Goal: Task Accomplishment & Management: Complete application form

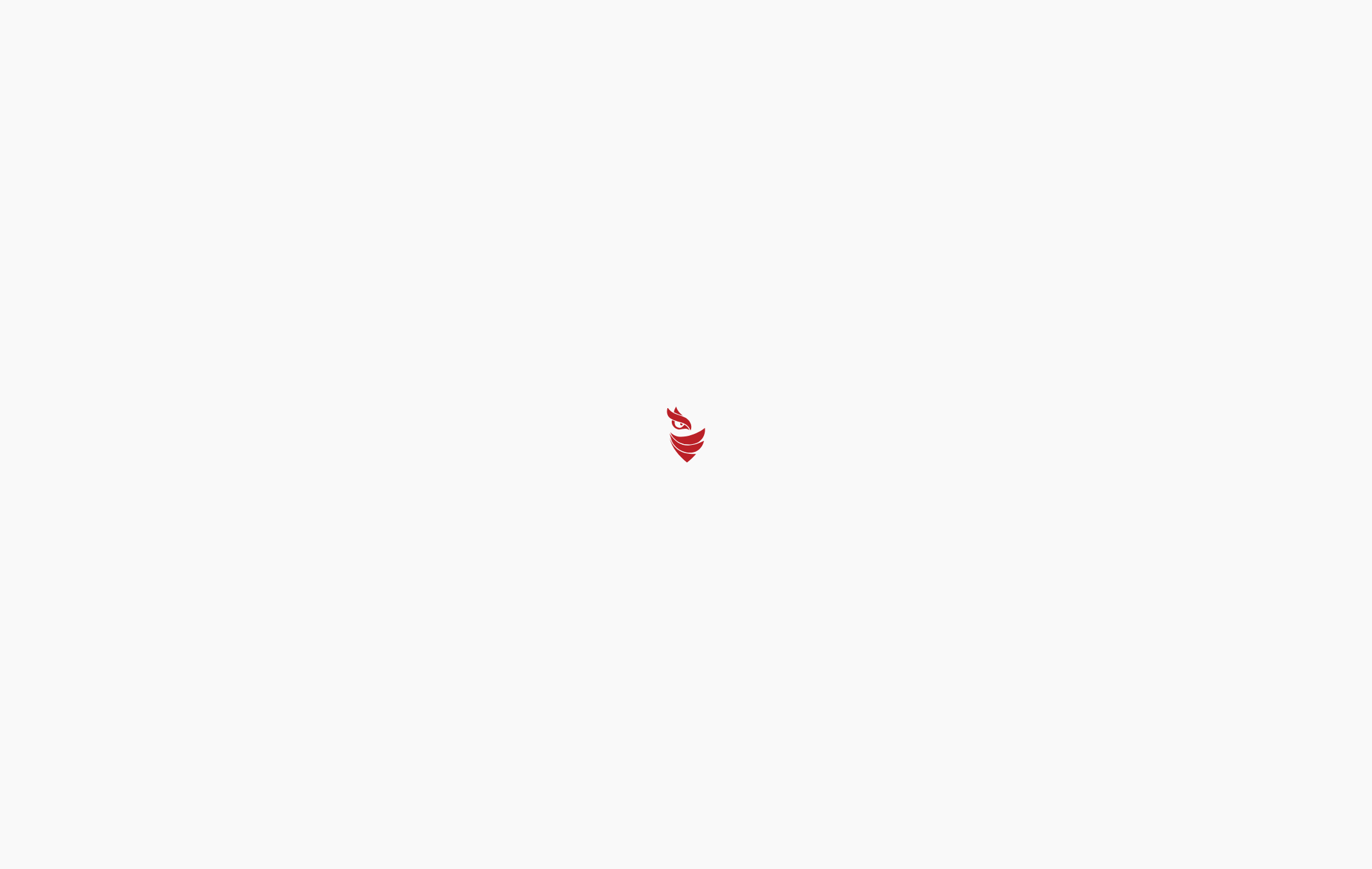
select select "English"
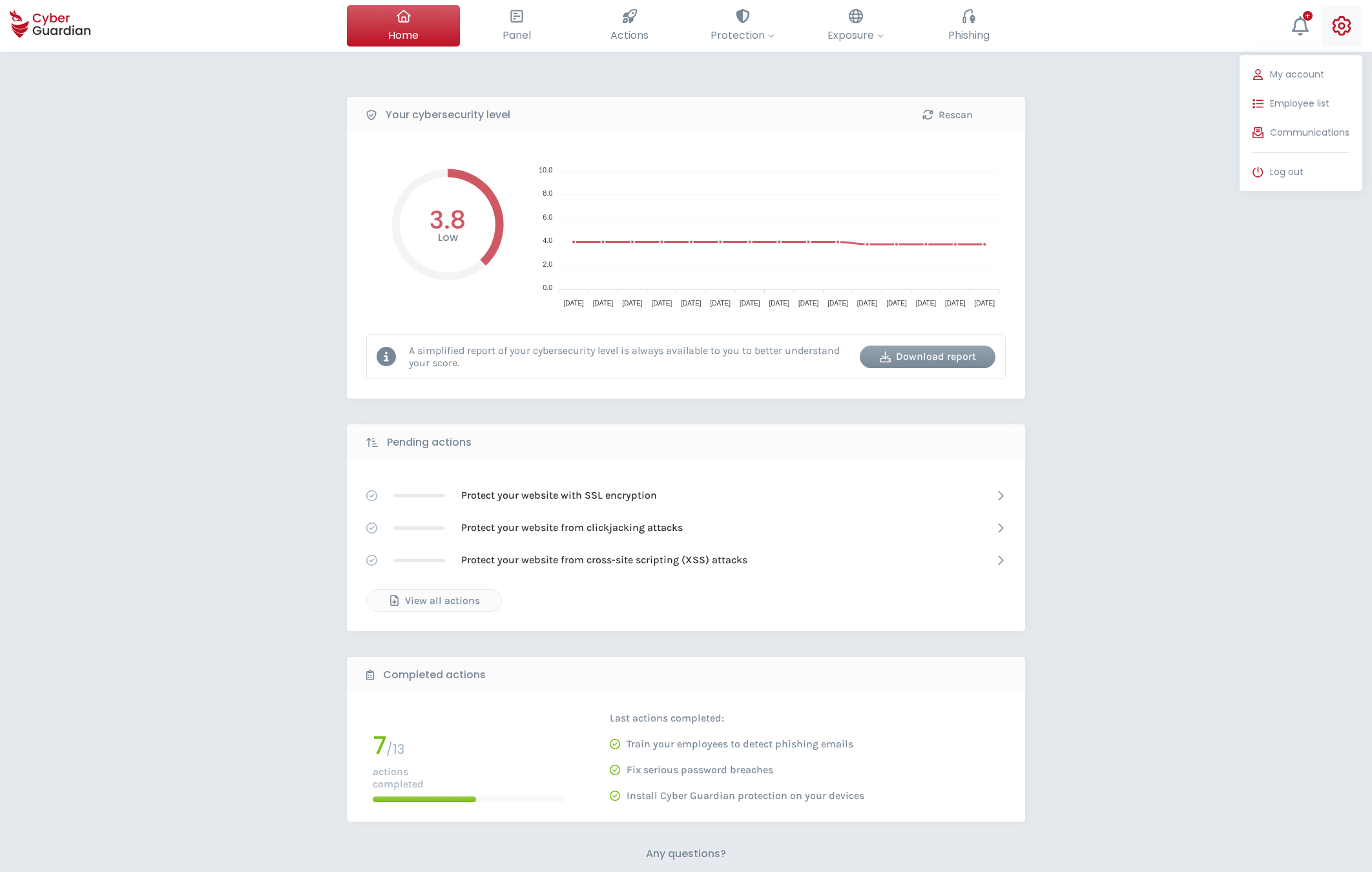
click at [1332, 23] on icon at bounding box center [1342, 26] width 18 height 19
click at [1315, 96] on span "Employee list" at bounding box center [1299, 103] width 60 height 14
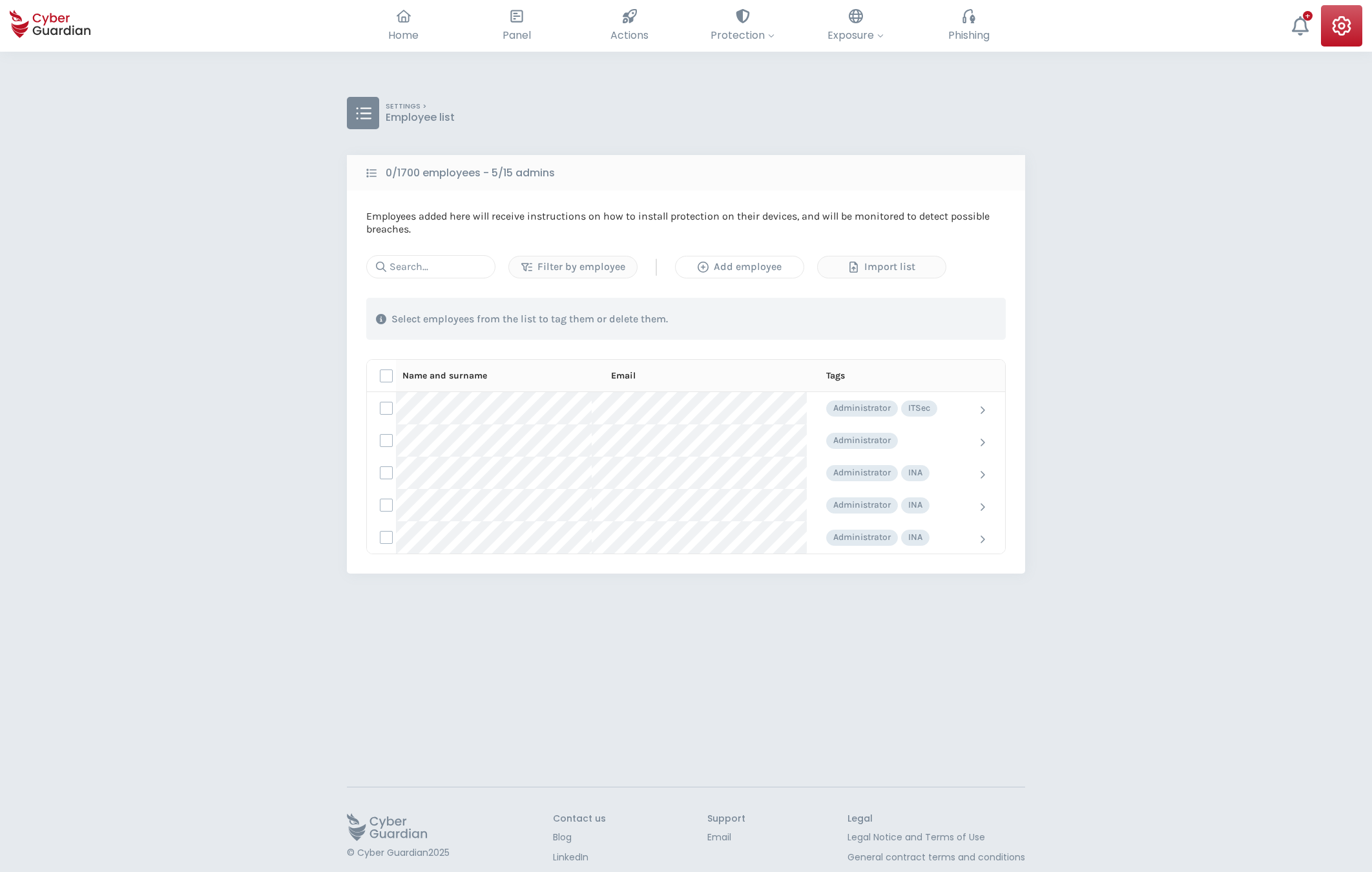
click at [769, 271] on div "Add employee" at bounding box center [740, 266] width 108 height 16
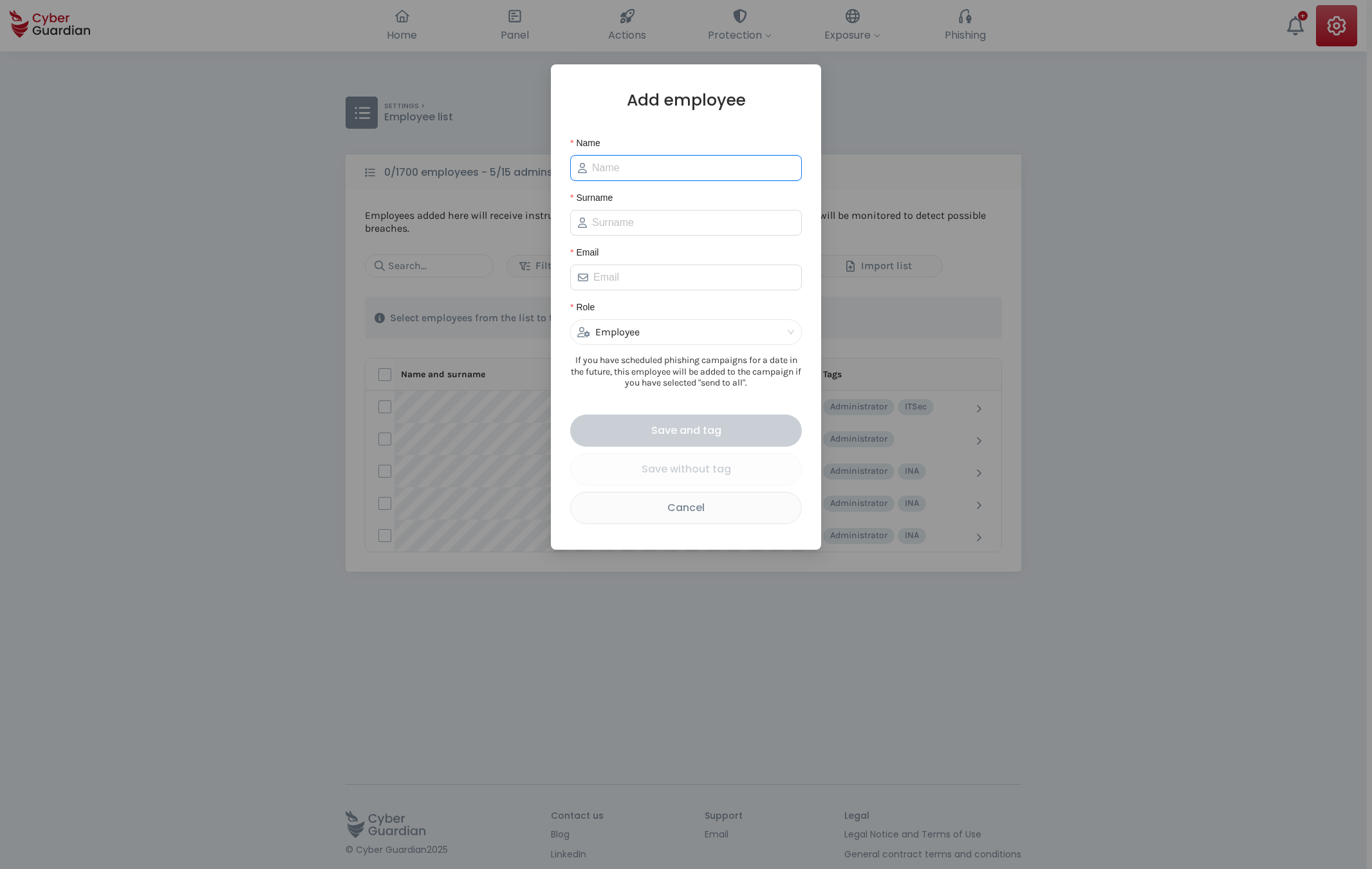
click at [663, 170] on input "Name" at bounding box center [693, 168] width 202 height 16
type input "Timon"
type input "[PERSON_NAME]"
paste input "[EMAIL_ADDRESS][PERSON_NAME][DOMAIN_NAME]"
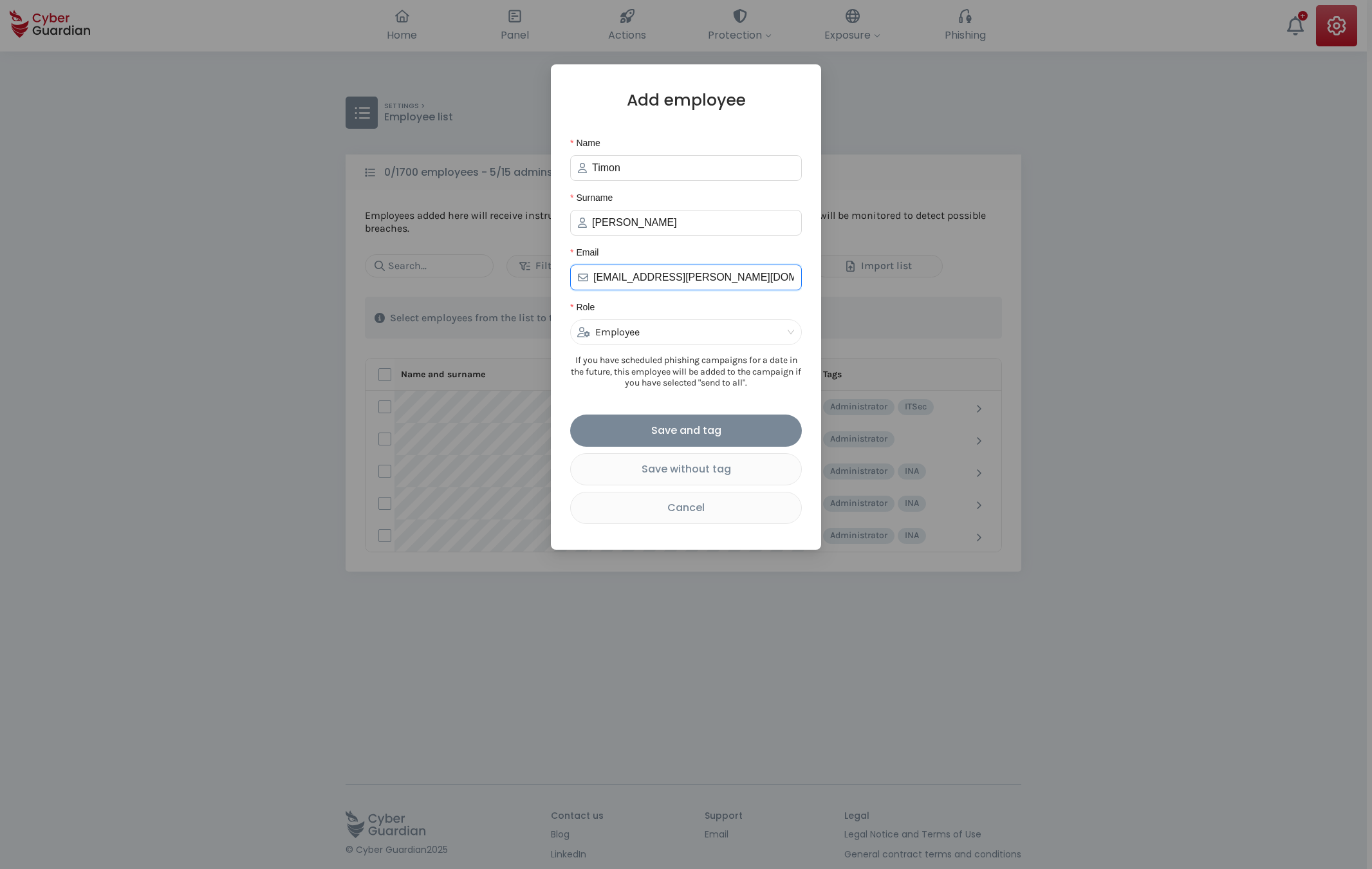
click at [791, 331] on span "Employee" at bounding box center [686, 331] width 218 height 25
type input "[EMAIL_ADDRESS][PERSON_NAME][DOMAIN_NAME]"
click at [791, 331] on span "Employee" at bounding box center [686, 331] width 218 height 25
click at [625, 379] on div "Administrator" at bounding box center [686, 380] width 211 height 14
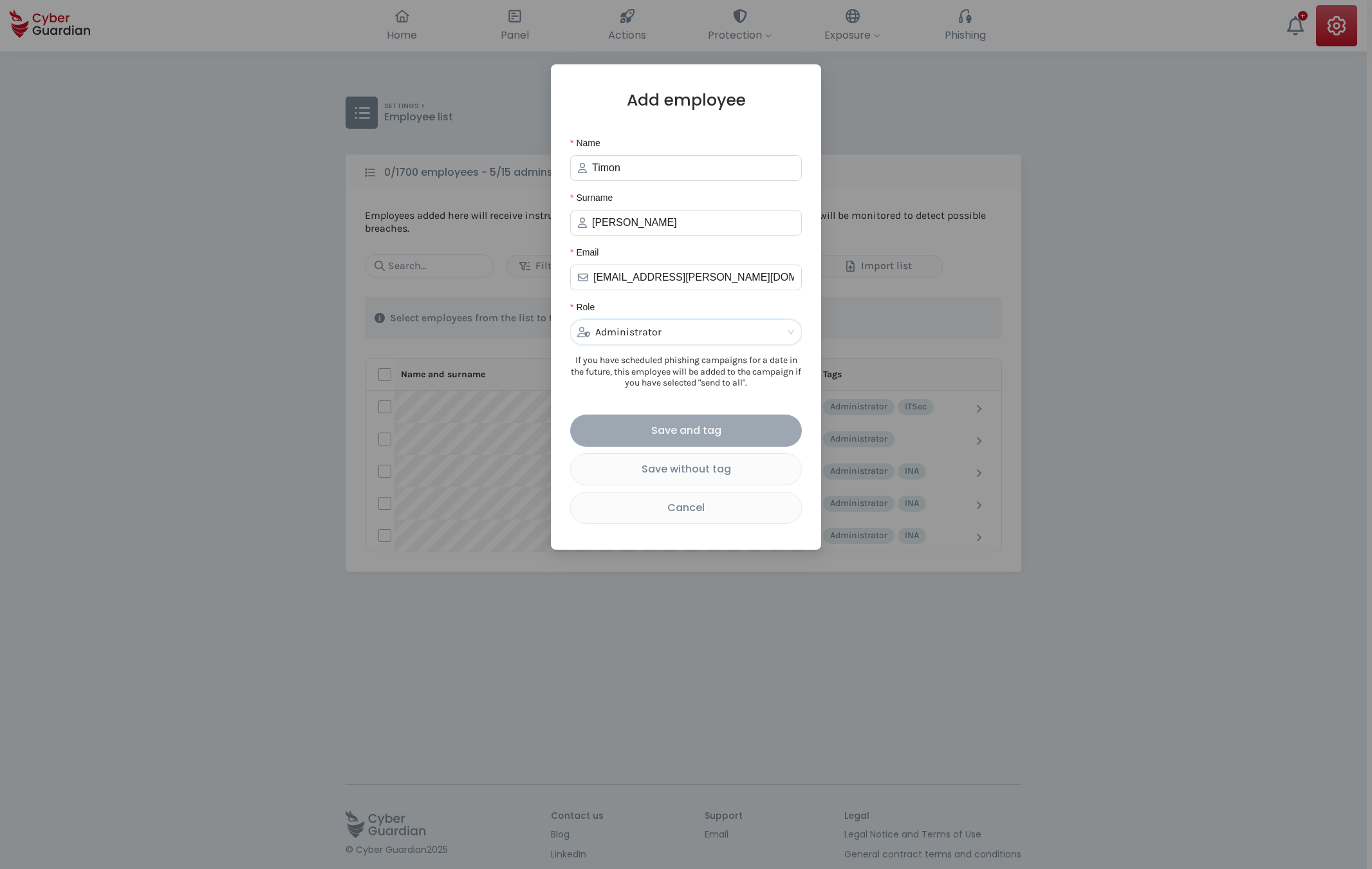
click at [733, 434] on div "Save and tag" at bounding box center [686, 430] width 212 height 16
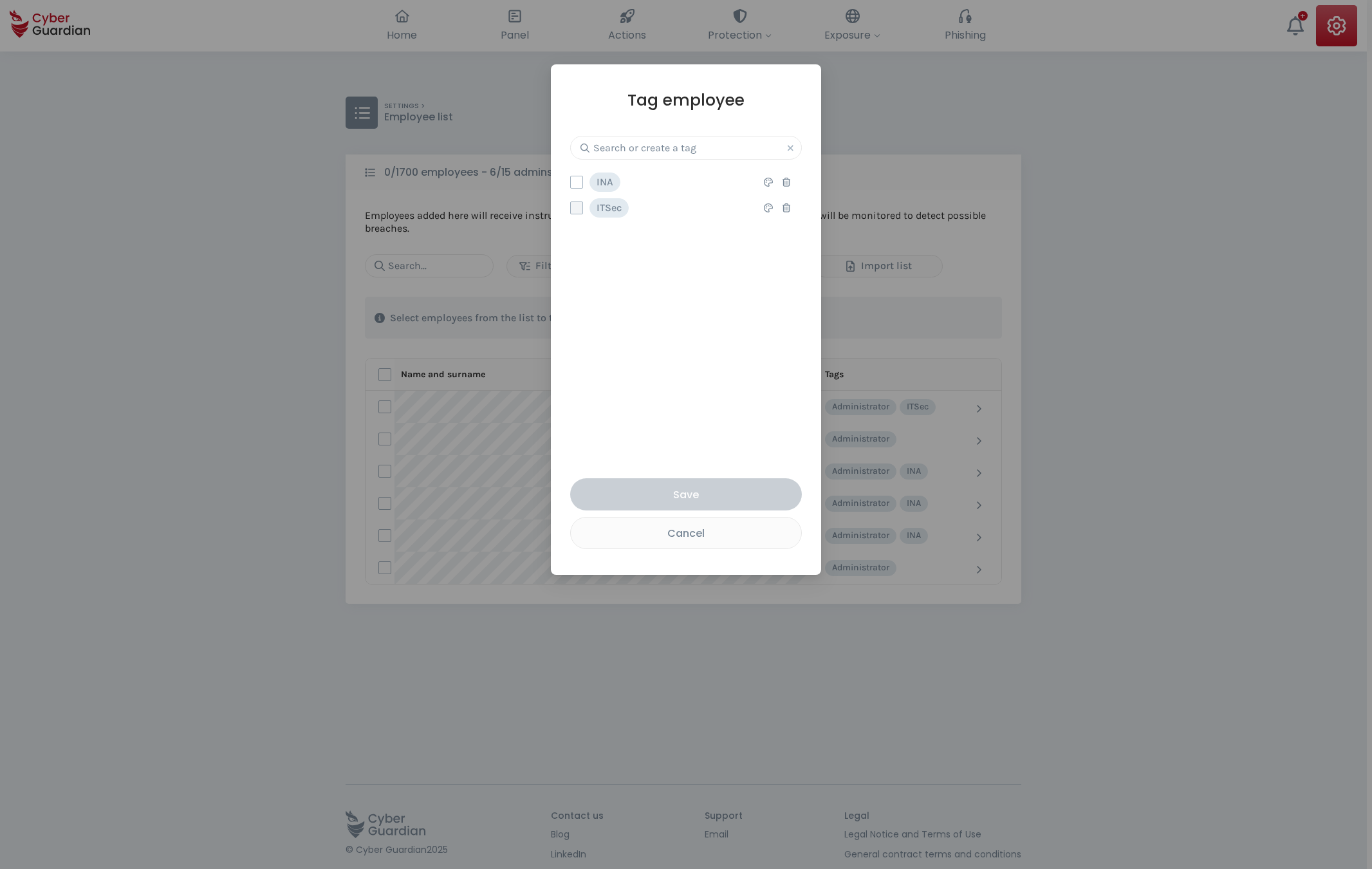
click at [578, 209] on label at bounding box center [577, 208] width 13 height 13
click at [571, 209] on input "checkbox" at bounding box center [571, 208] width 0 height 12
click at [578, 209] on label at bounding box center [577, 208] width 13 height 13
click at [571, 209] on input "checkbox" at bounding box center [571, 208] width 0 height 12
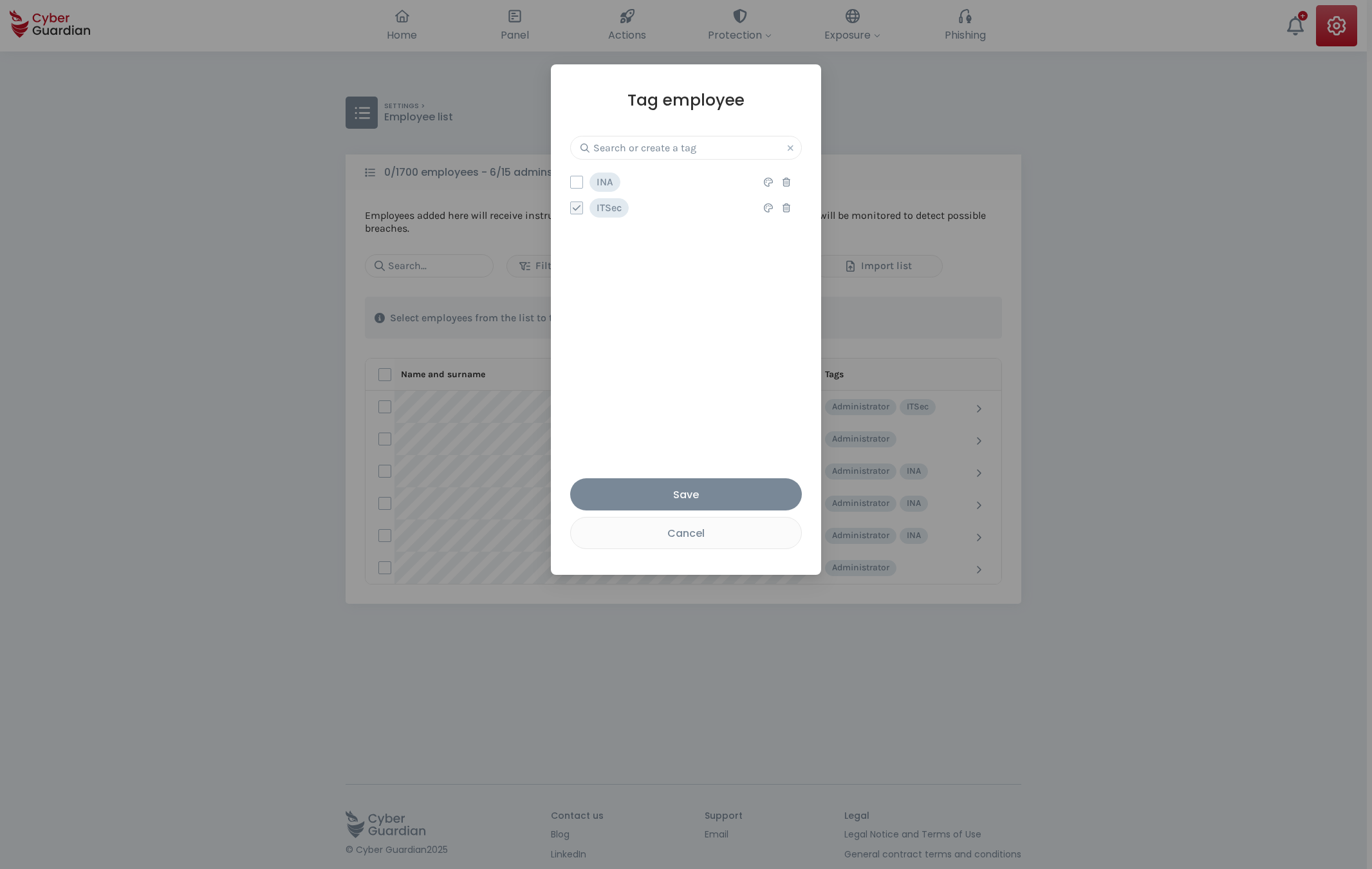
click at [578, 209] on icon at bounding box center [577, 208] width 9 height 9
click at [571, 209] on input "checkbox" at bounding box center [571, 208] width 0 height 12
click at [643, 143] on input "text" at bounding box center [686, 147] width 232 height 24
type input "Platform-Cloud"
click at [626, 183] on strong "Create new tag" at bounding box center [624, 183] width 60 height 11
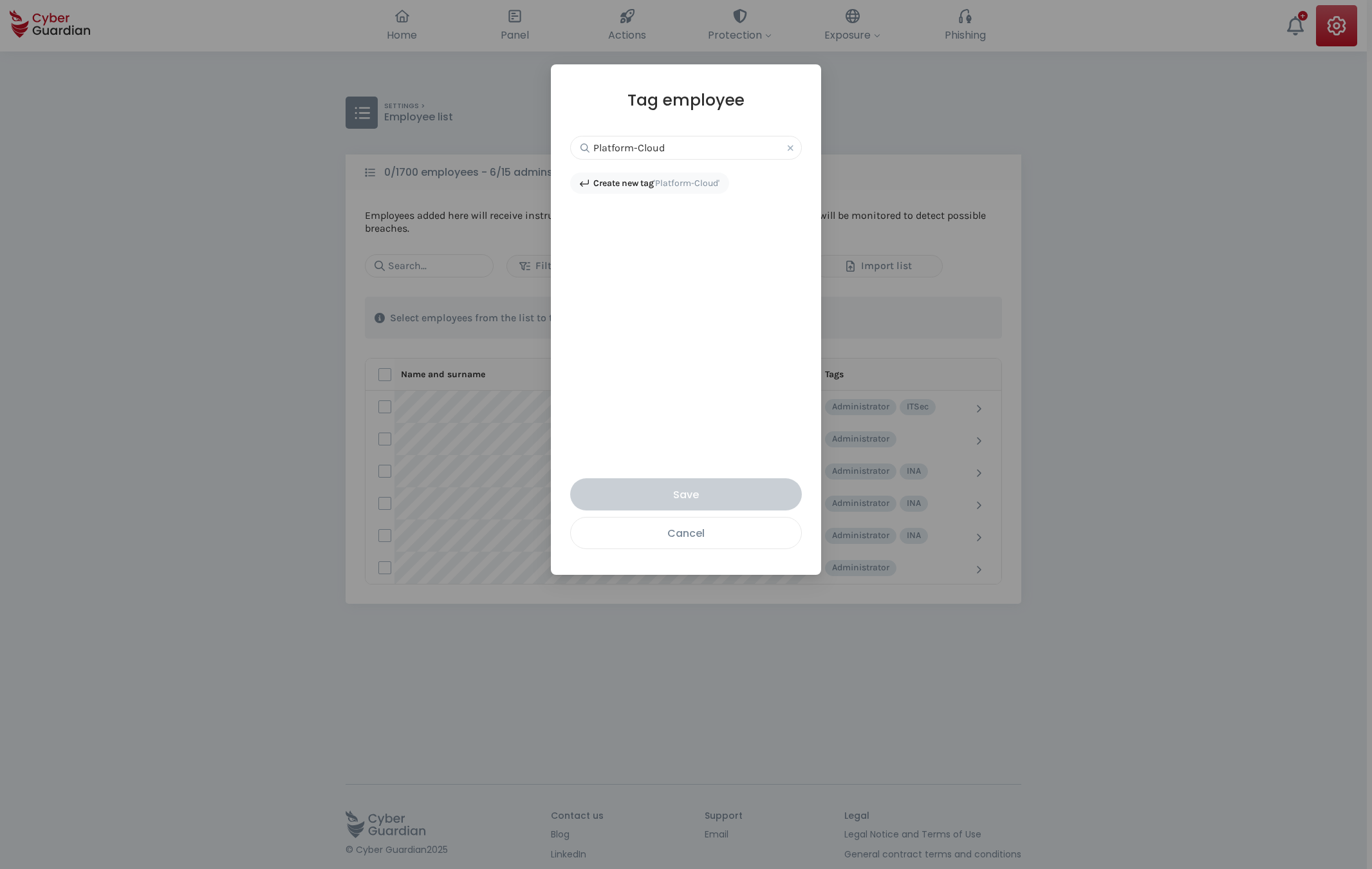
click at [696, 540] on div "Cancel" at bounding box center [686, 533] width 211 height 16
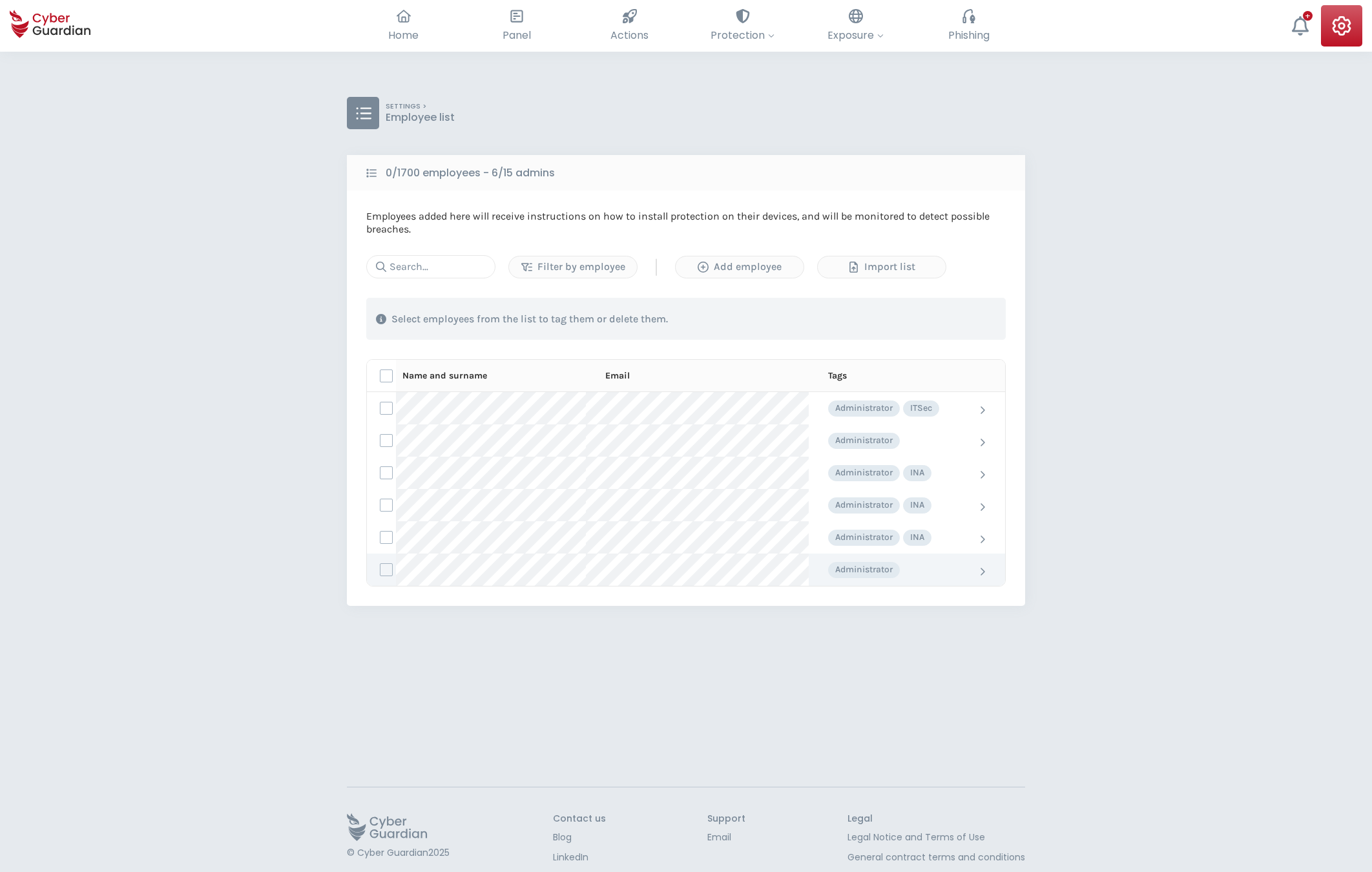
click at [974, 572] on td at bounding box center [980, 569] width 51 height 32
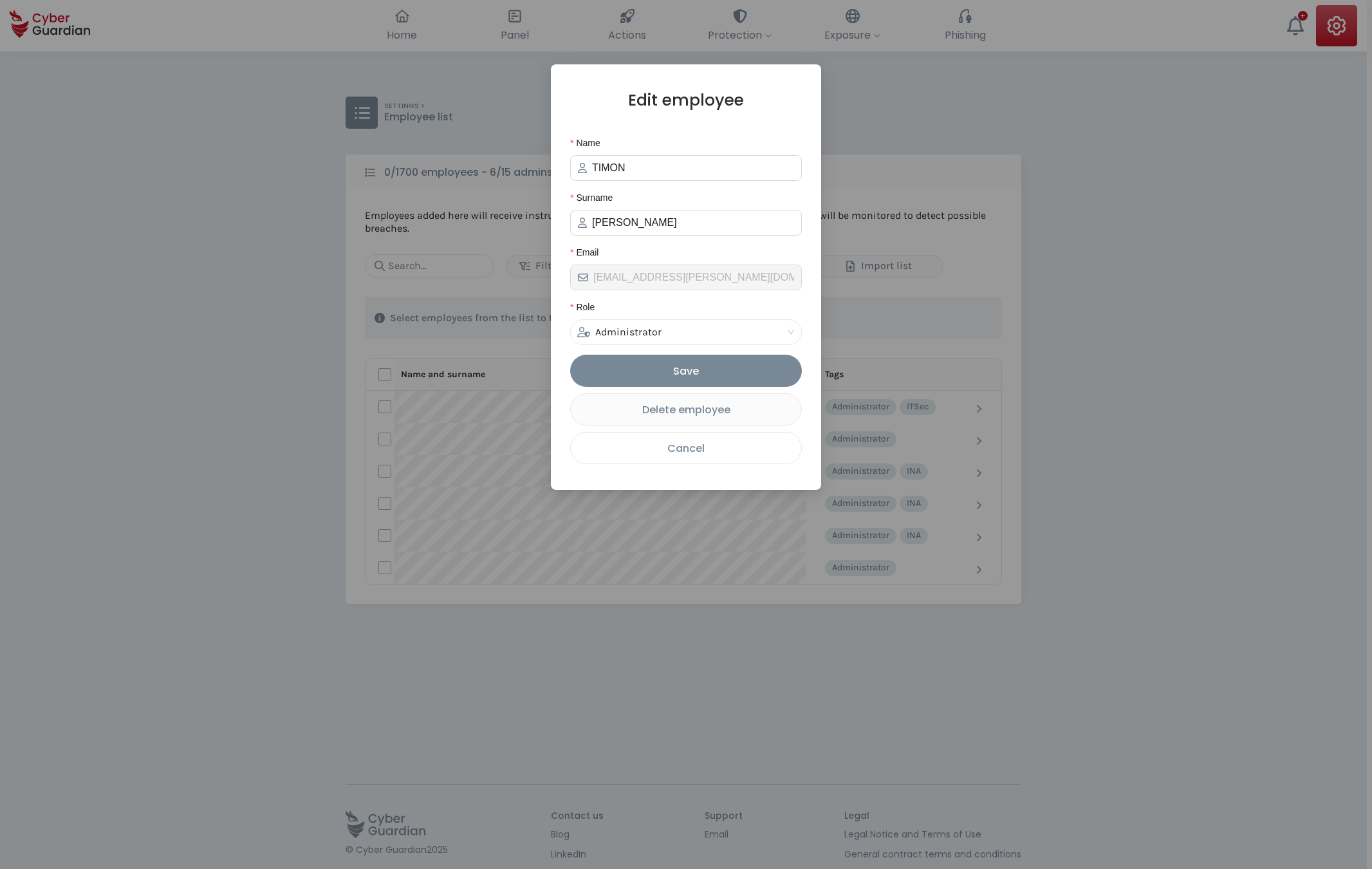
click at [703, 447] on div "Cancel" at bounding box center [686, 449] width 211 height 16
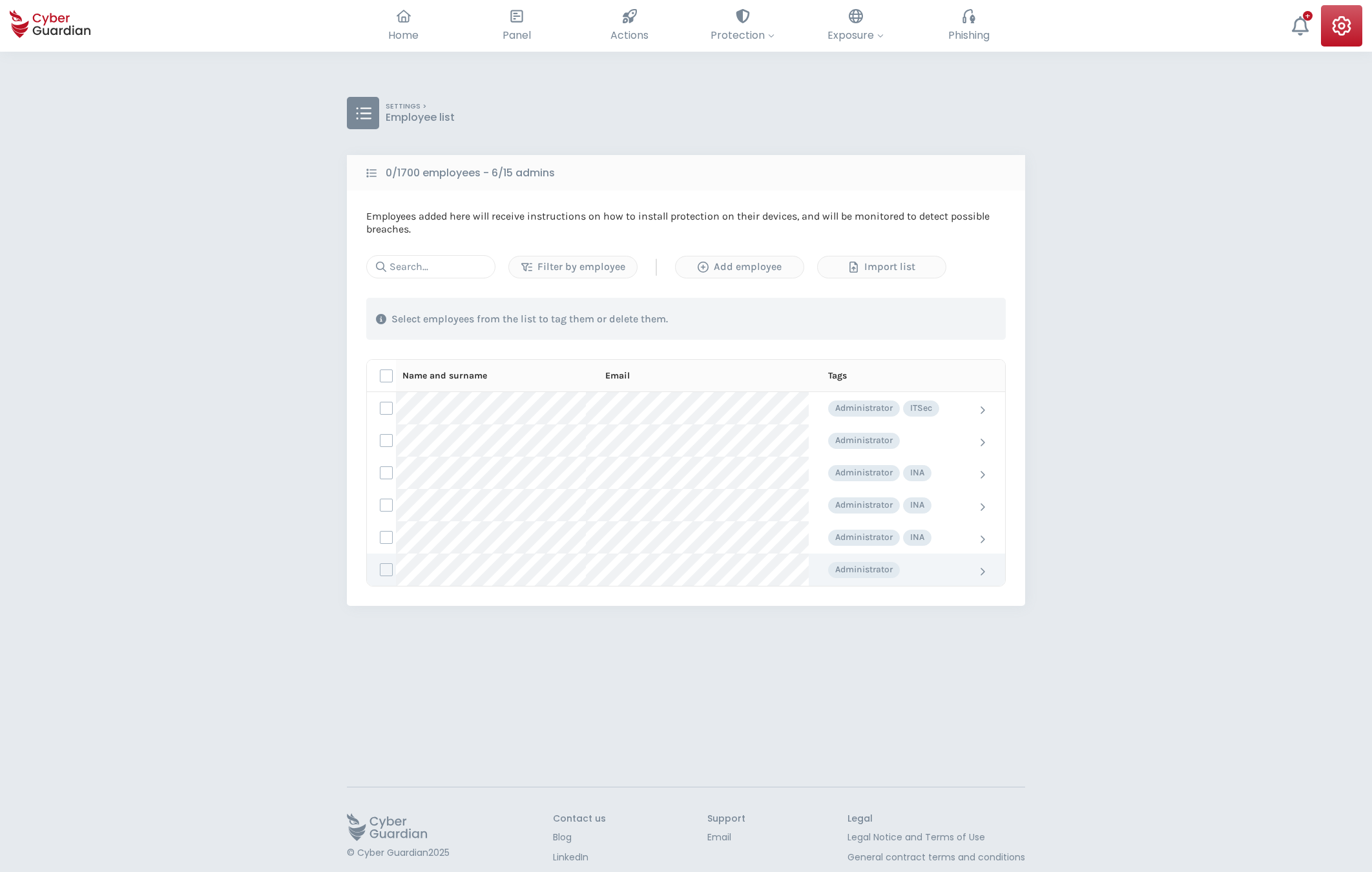
click at [395, 569] on td at bounding box center [381, 569] width 29 height 32
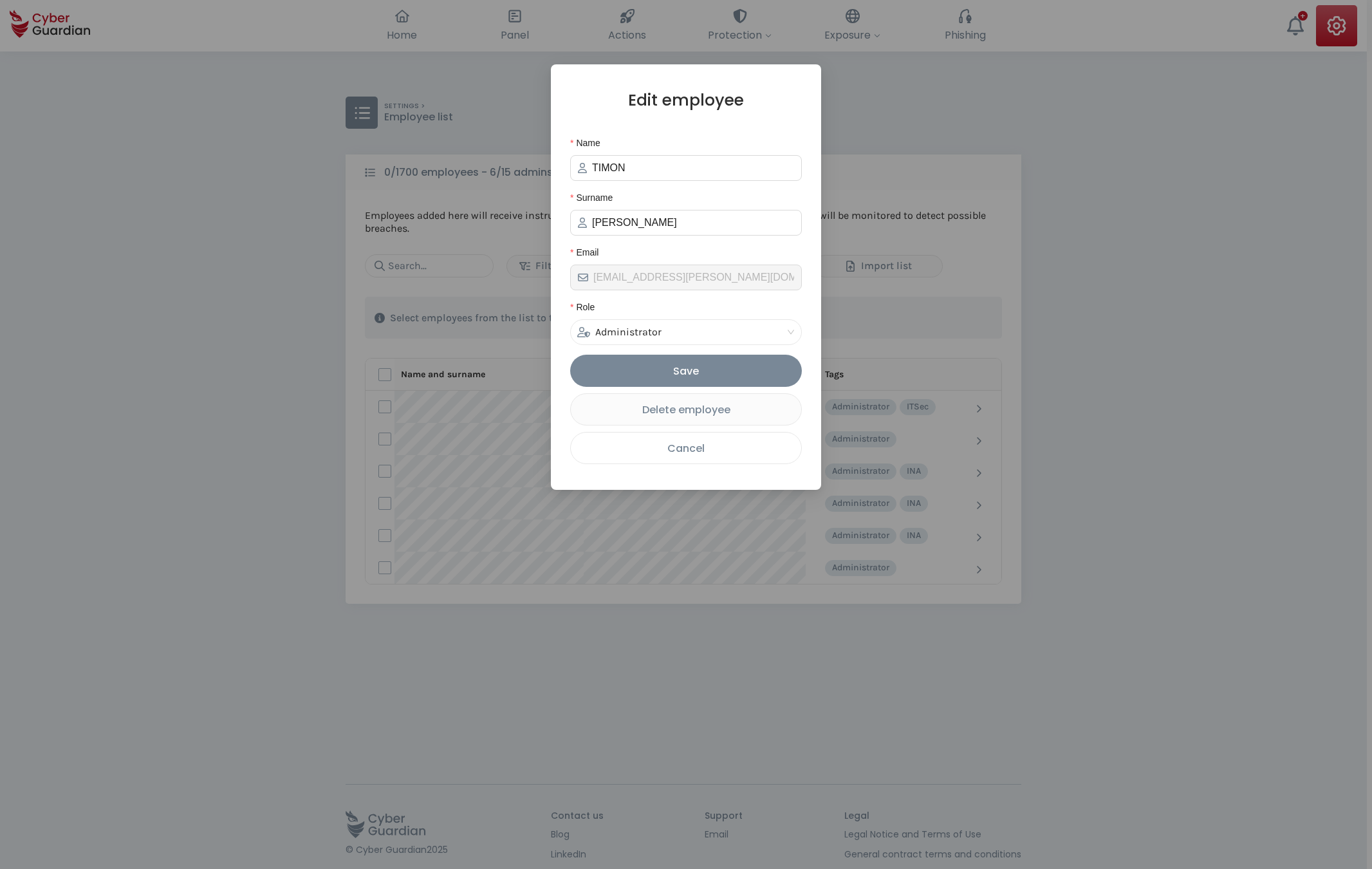
click at [726, 451] on div "Cancel" at bounding box center [686, 449] width 211 height 16
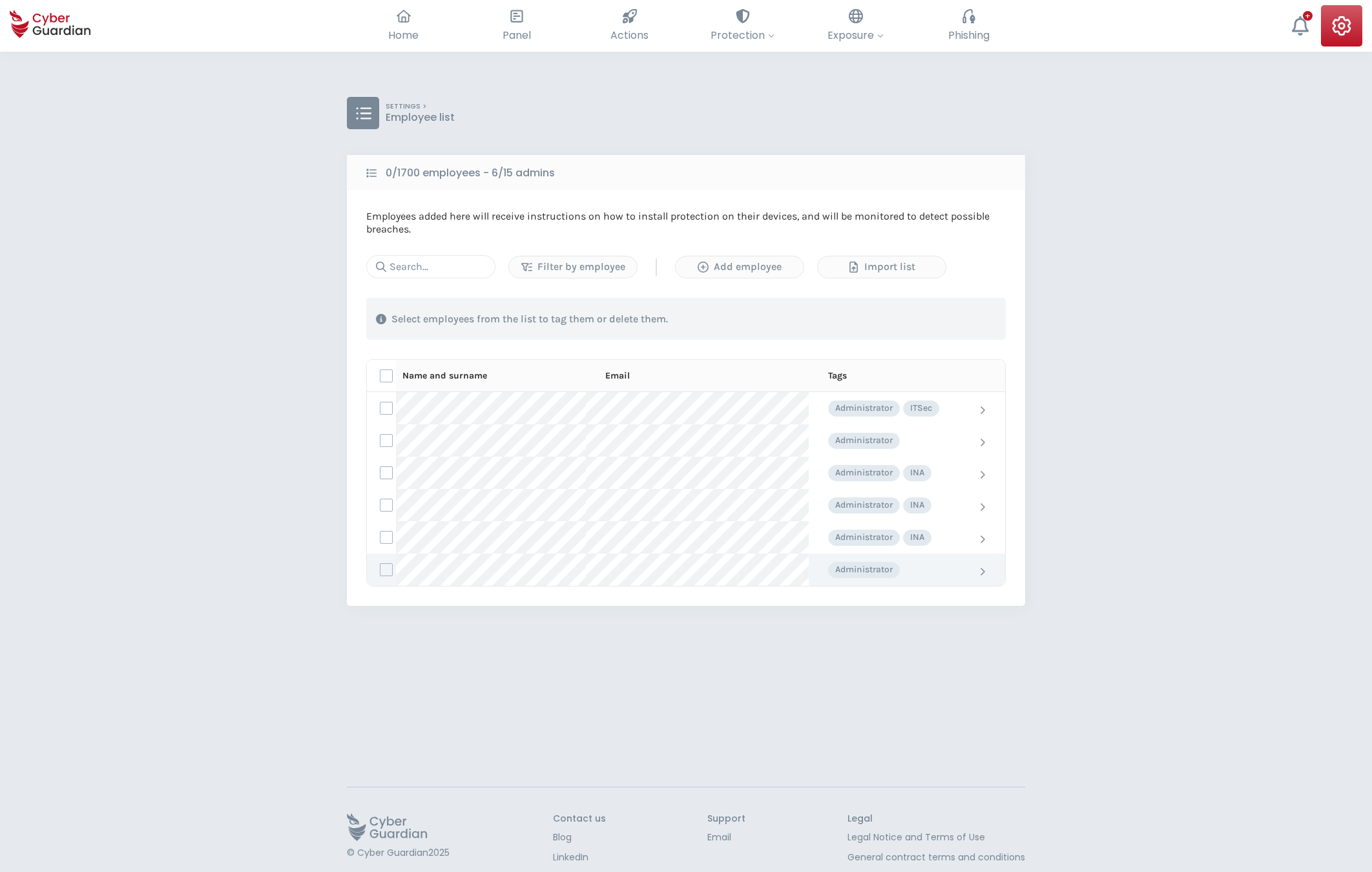
click at [870, 568] on div "Administrator" at bounding box center [891, 570] width 127 height 17
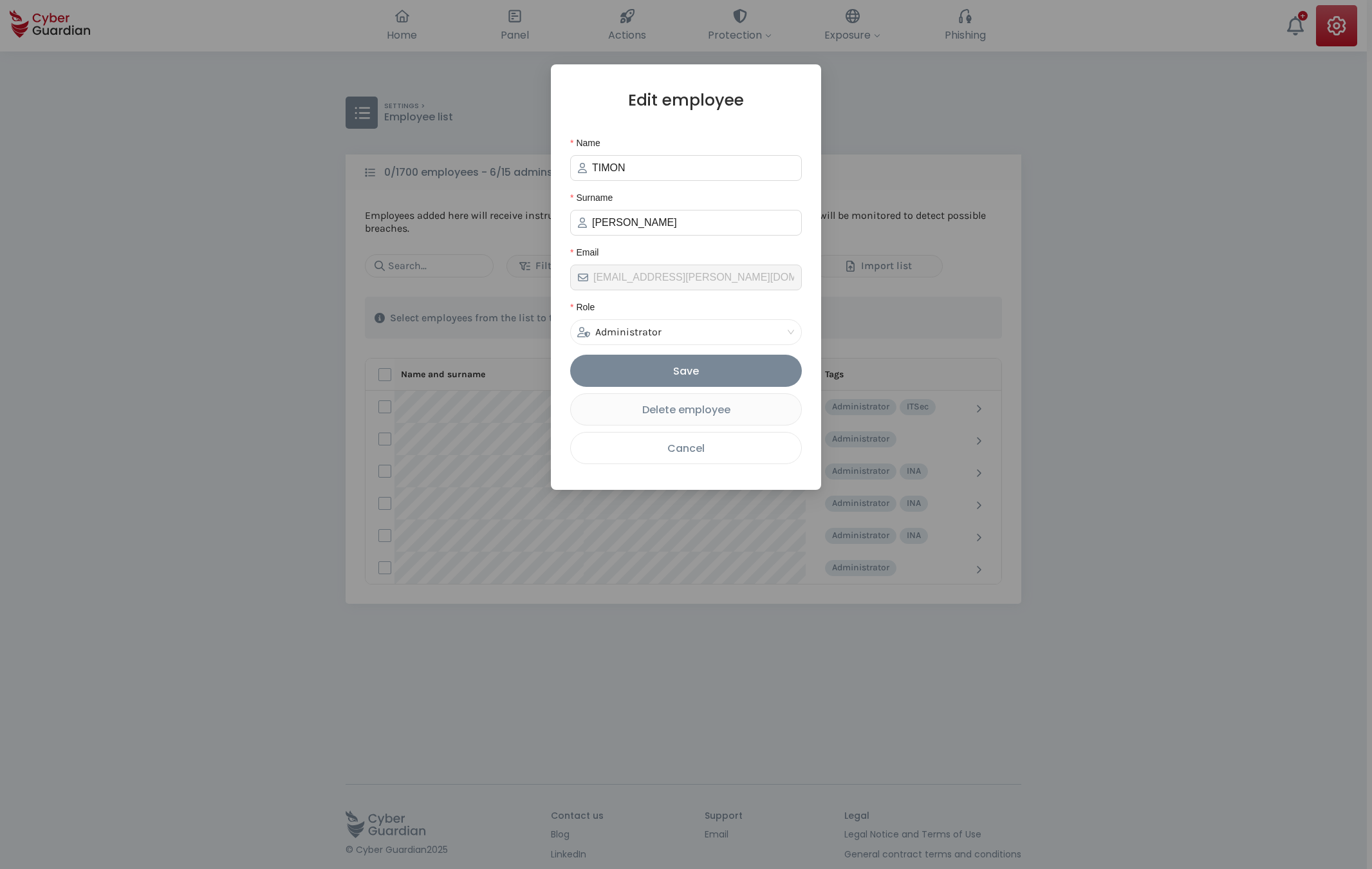
click at [720, 448] on div "Cancel" at bounding box center [686, 449] width 211 height 16
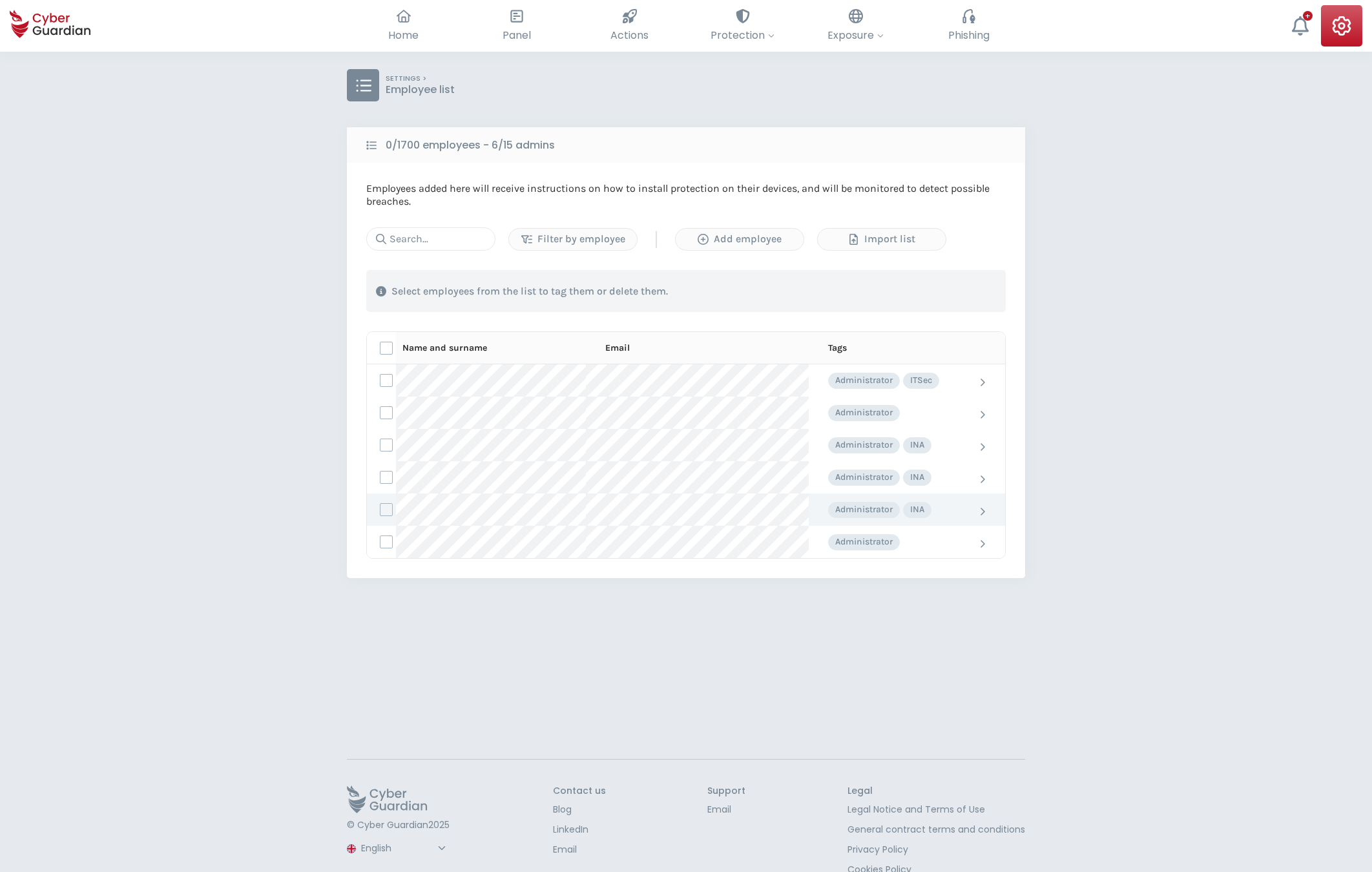
scroll to position [51, 0]
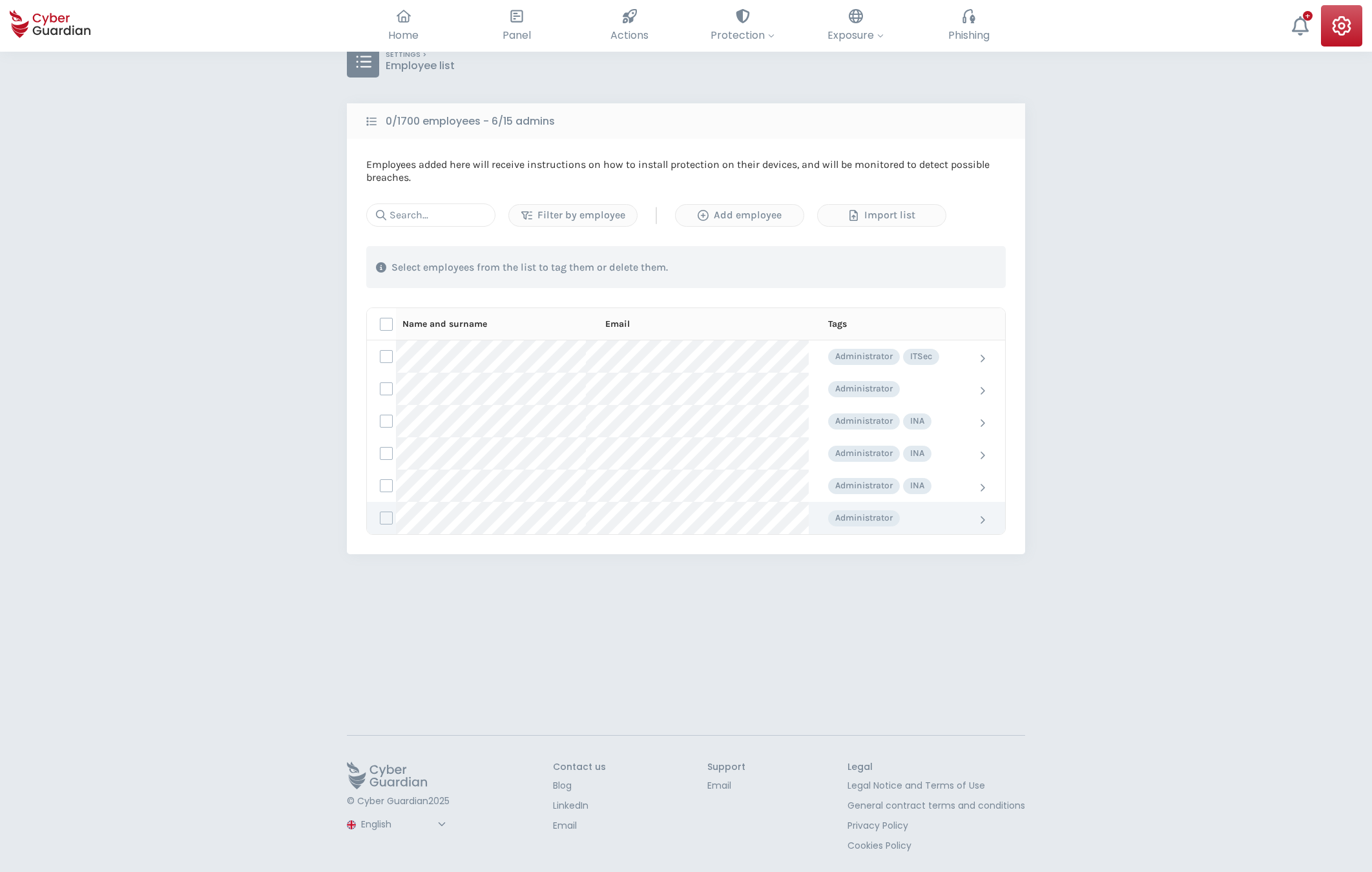
click at [885, 520] on div "Administrator" at bounding box center [891, 518] width 127 height 17
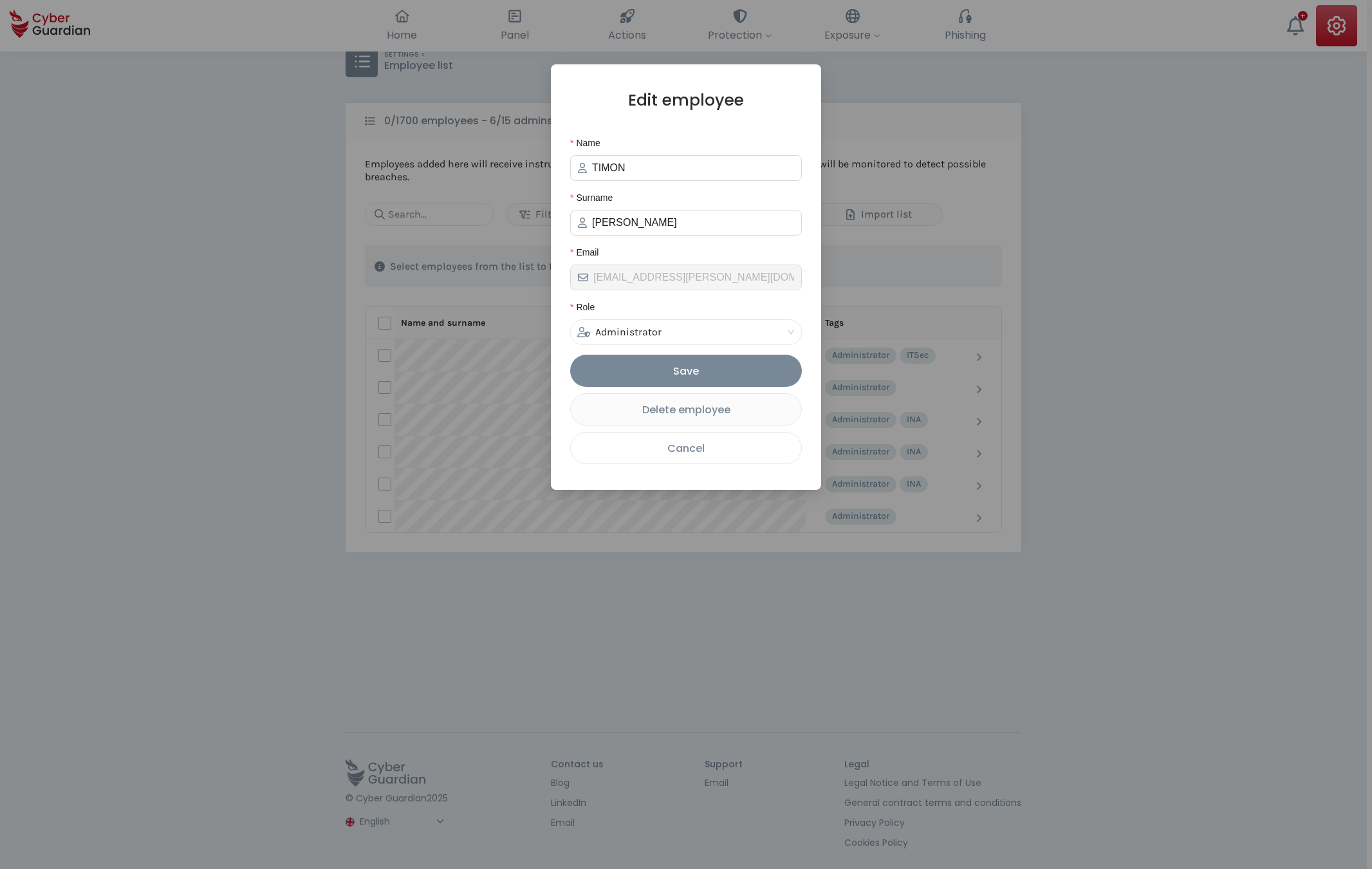
click at [712, 455] on div "Cancel" at bounding box center [686, 449] width 211 height 16
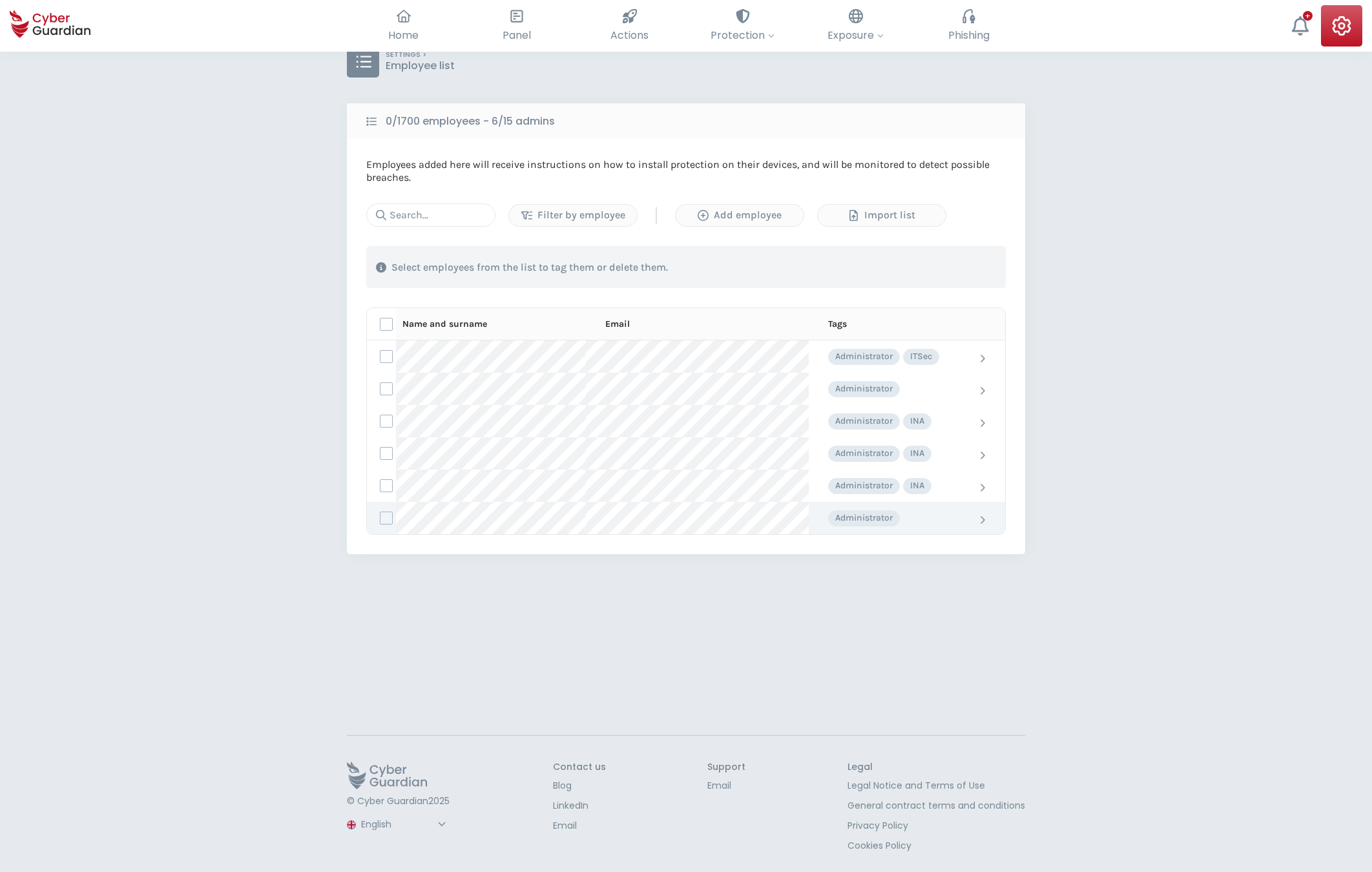
click at [981, 520] on icon at bounding box center [981, 519] width 6 height 10
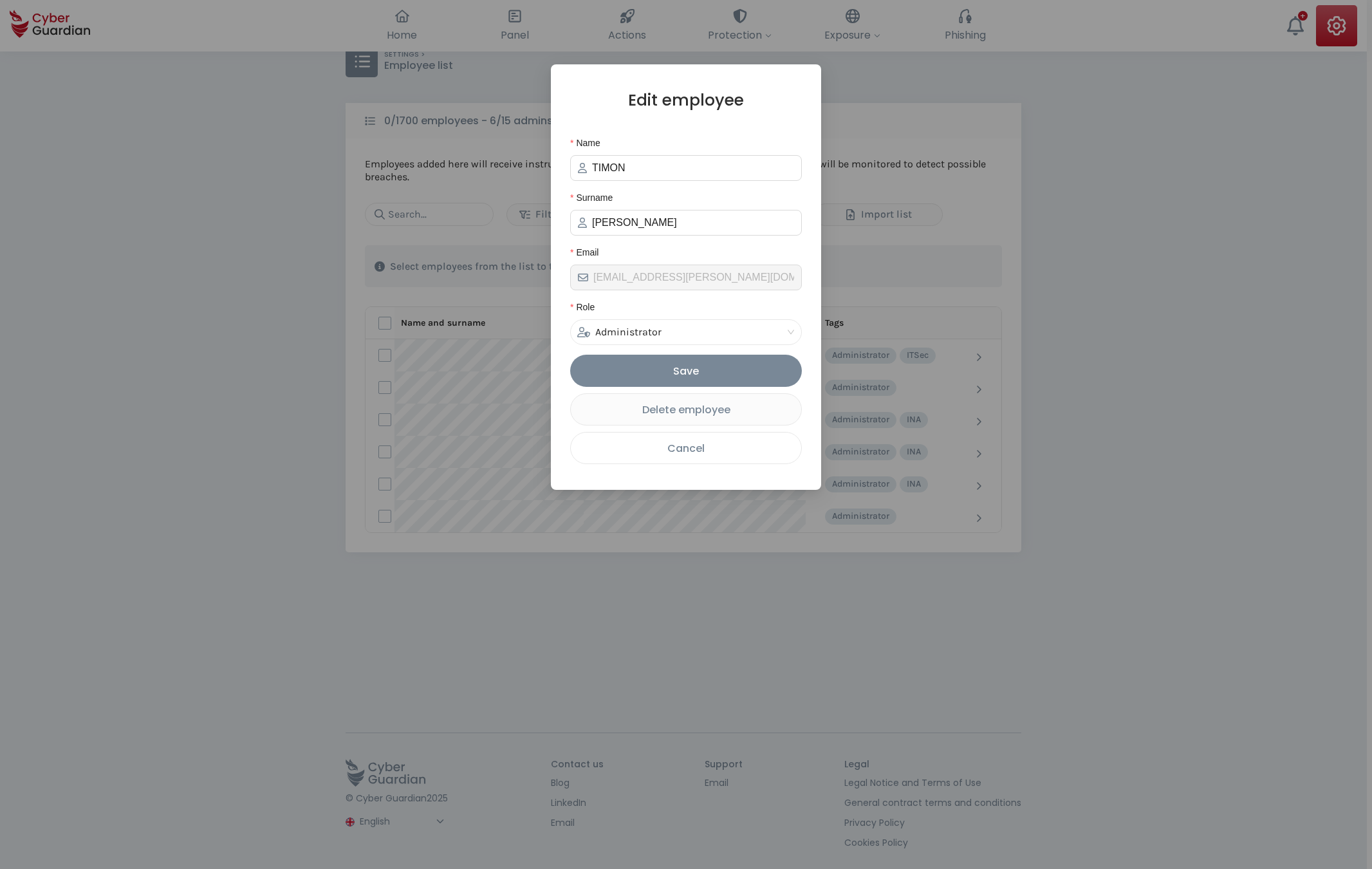
click at [660, 451] on div "Cancel" at bounding box center [686, 449] width 211 height 16
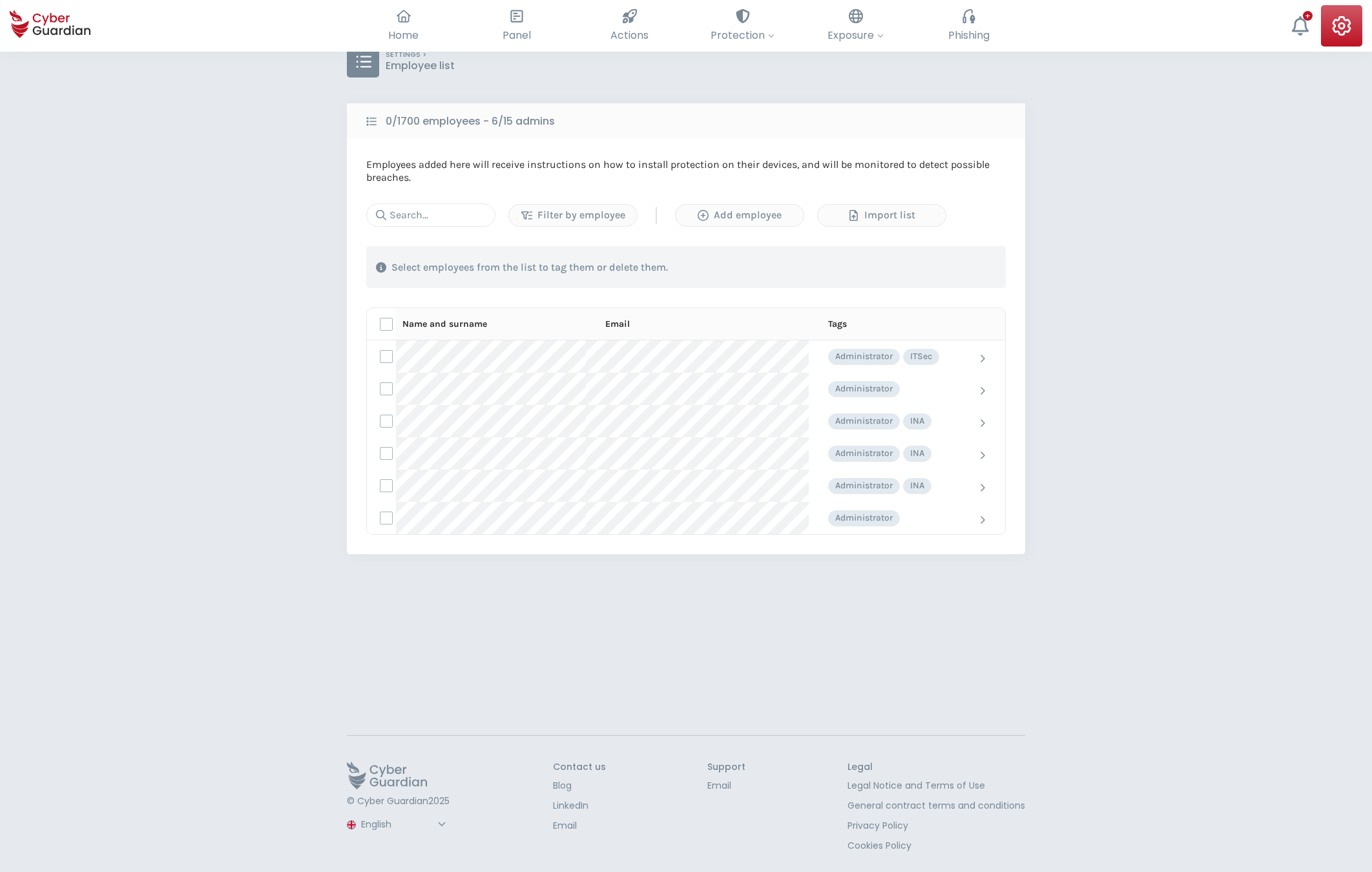
click at [1287, 496] on div "SETTINGS > Employee list 0/1700 employees - 6/15 admins Employees added here wi…" at bounding box center [686, 436] width 1372 height 872
click at [746, 32] on span "Protection" at bounding box center [743, 36] width 64 height 17
click at [736, 136] on span "Device security" at bounding box center [725, 133] width 70 height 14
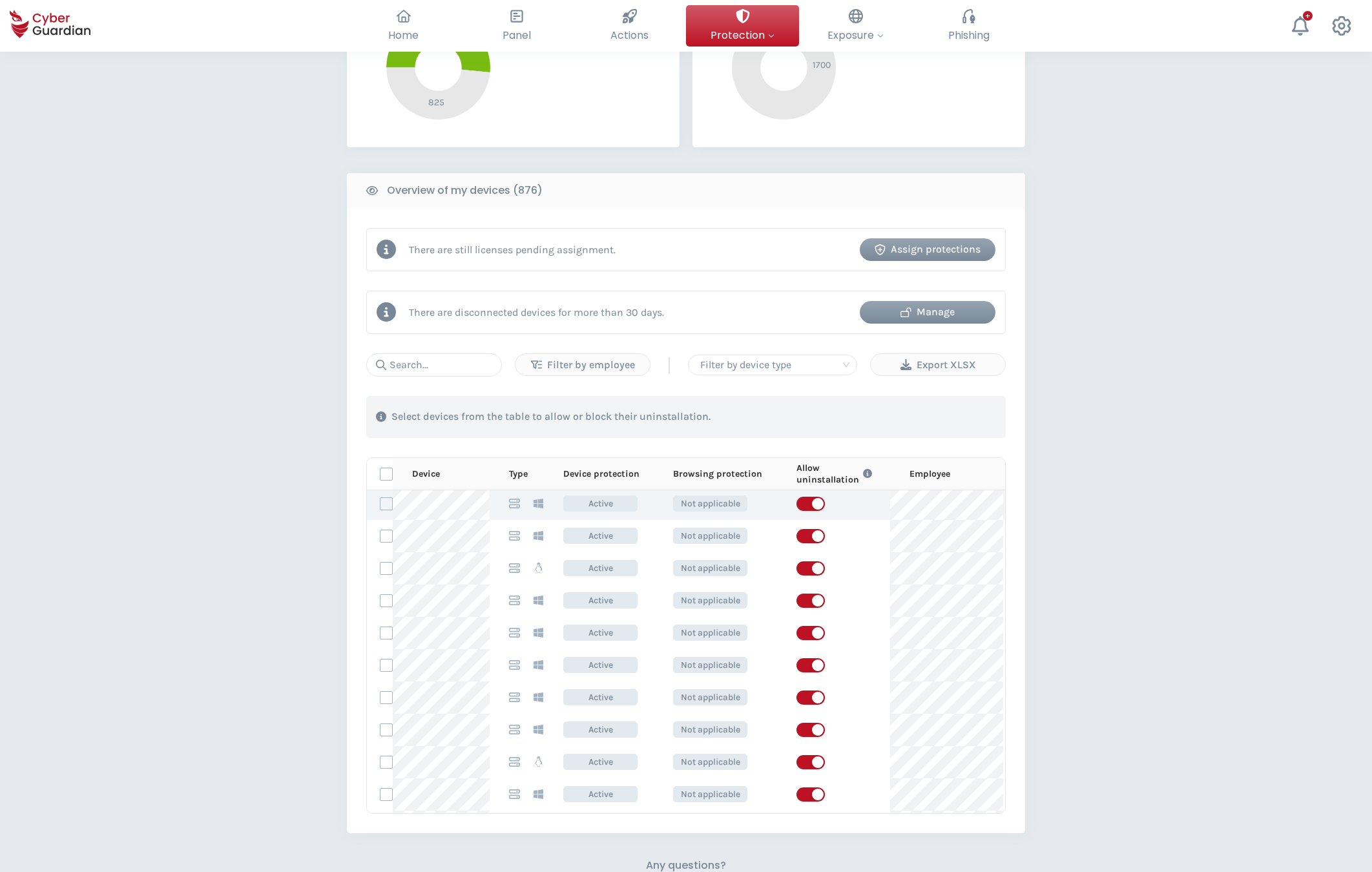
scroll to position [103, 0]
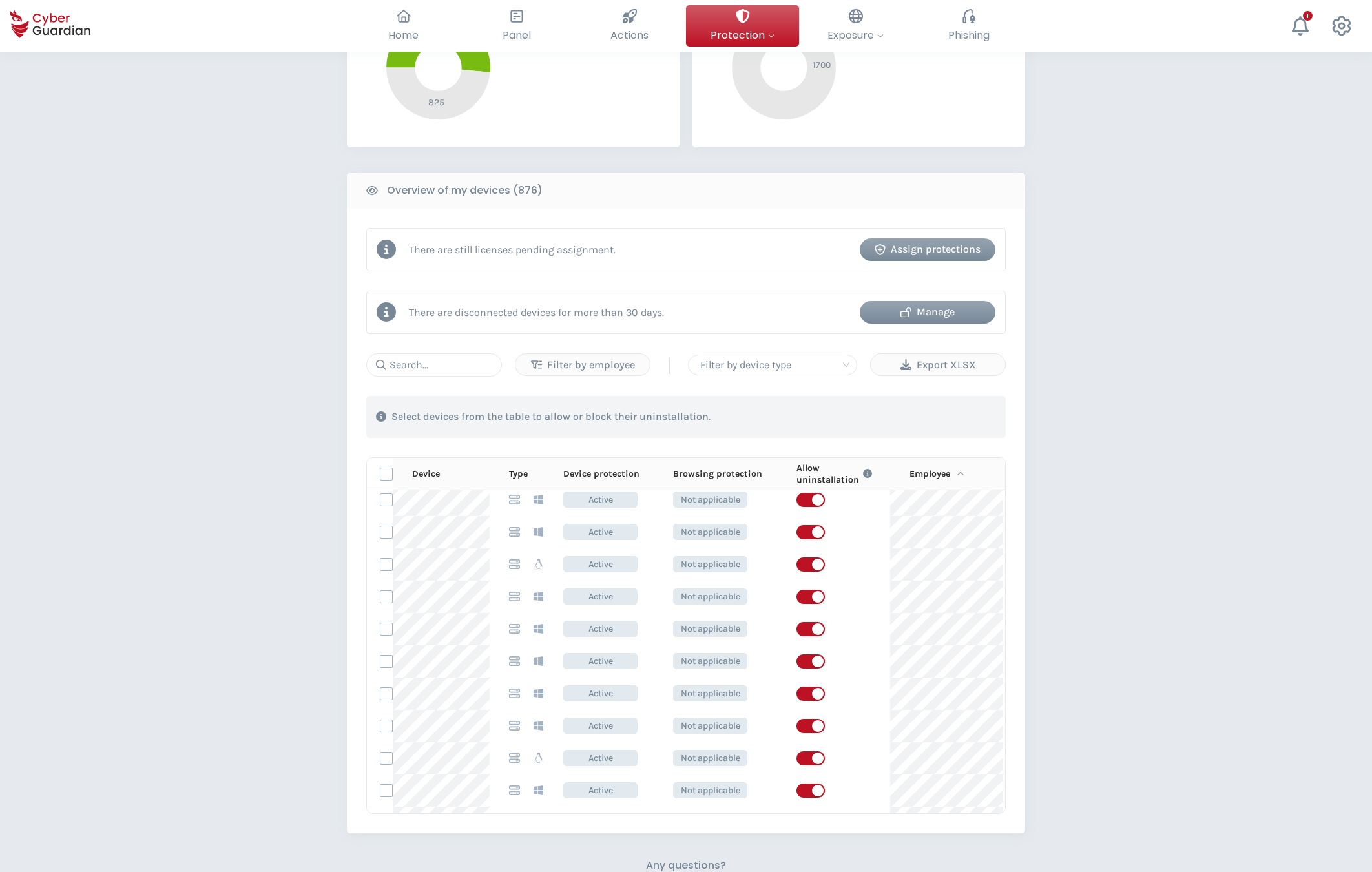
click at [928, 470] on p "Employee" at bounding box center [929, 473] width 40 height 12
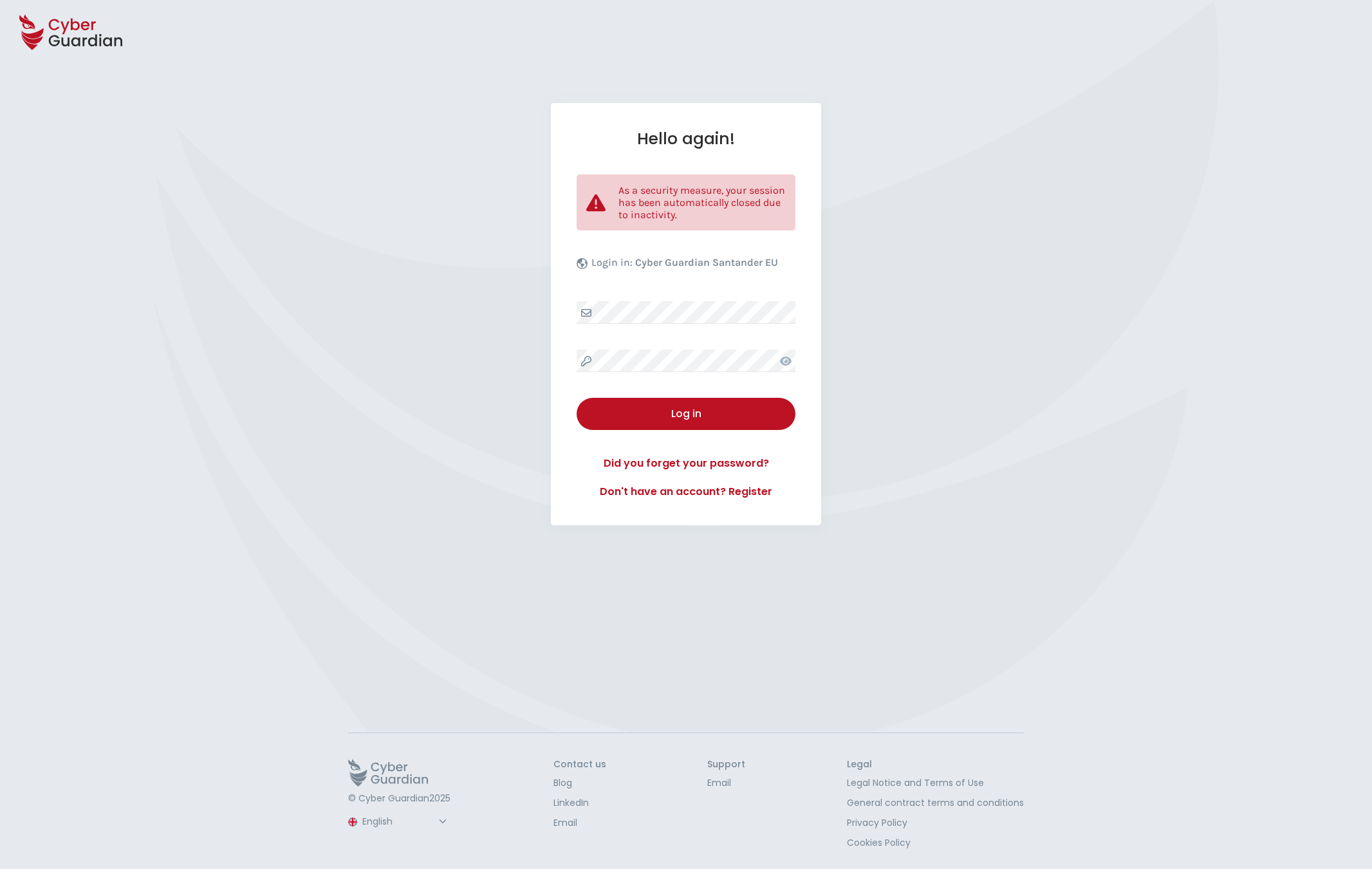
select select "English"
